Goal: Task Accomplishment & Management: Use online tool/utility

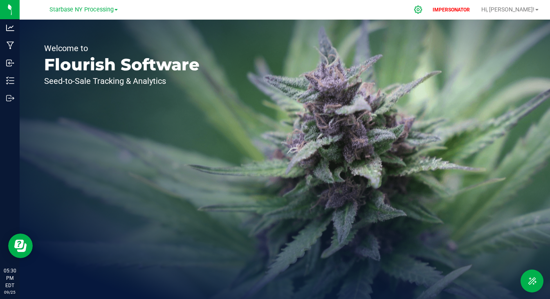
click at [422, 11] on icon at bounding box center [418, 9] width 9 height 9
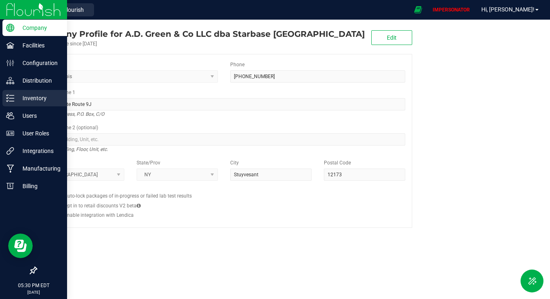
click at [27, 99] on p "Inventory" at bounding box center [38, 98] width 49 height 10
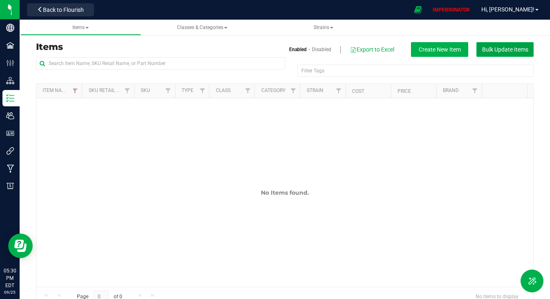
click at [482, 56] on button "Bulk Update Items" at bounding box center [504, 49] width 57 height 15
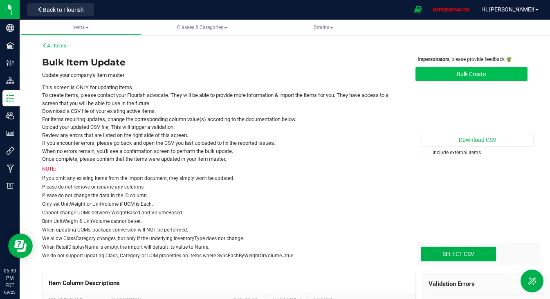
click at [469, 78] on button "Bulk Create" at bounding box center [471, 74] width 112 height 14
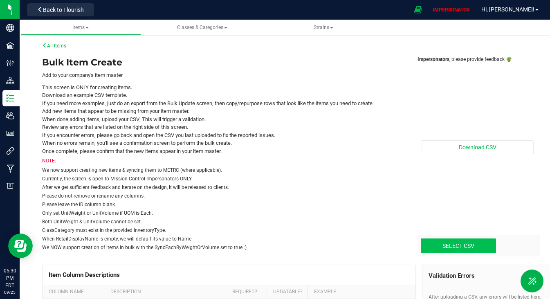
type input "C:\fakepath\Create-items_[DATE]-w:o QBO mapping.csv"
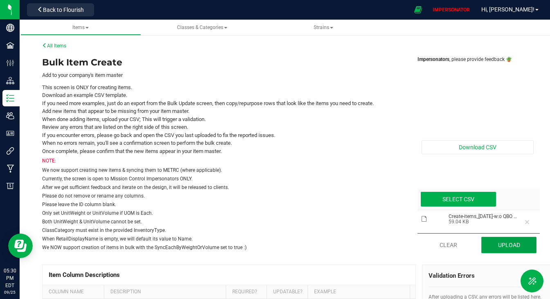
click at [514, 247] on button "Upload" at bounding box center [508, 245] width 55 height 16
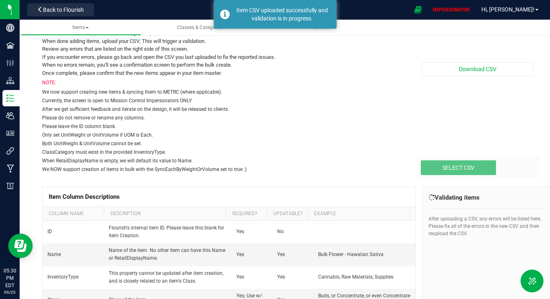
scroll to position [79, 0]
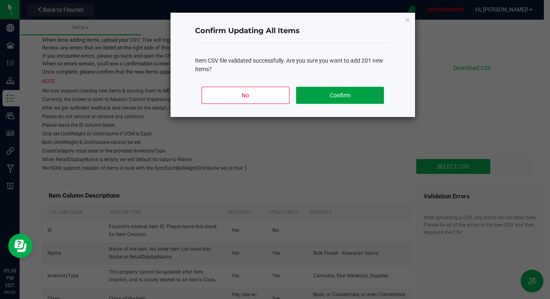
click at [352, 91] on button "Confirm" at bounding box center [340, 95] width 88 height 17
